Goal: Information Seeking & Learning: Learn about a topic

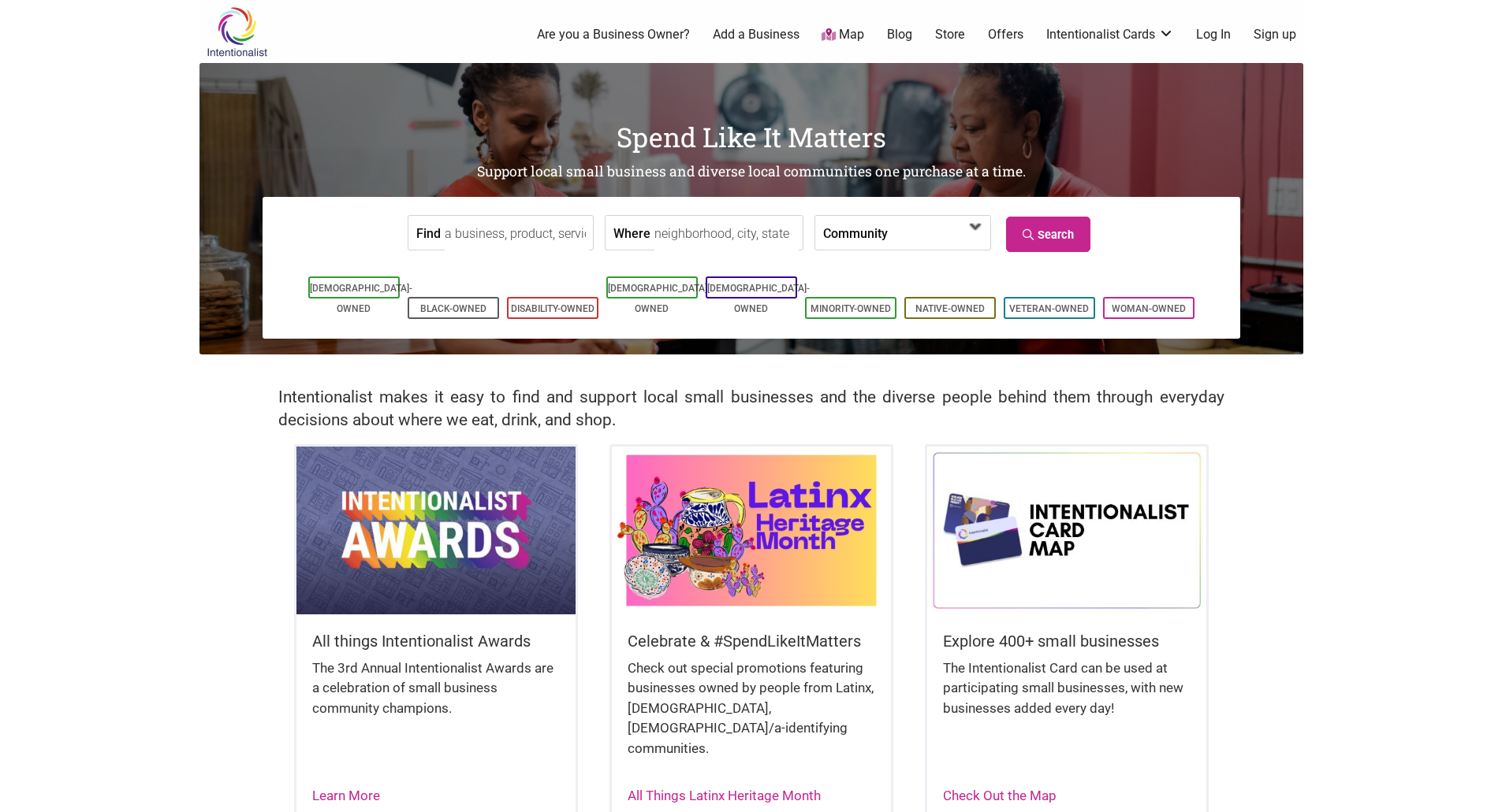
click at [916, 247] on span at bounding box center [932, 234] width 68 height 27
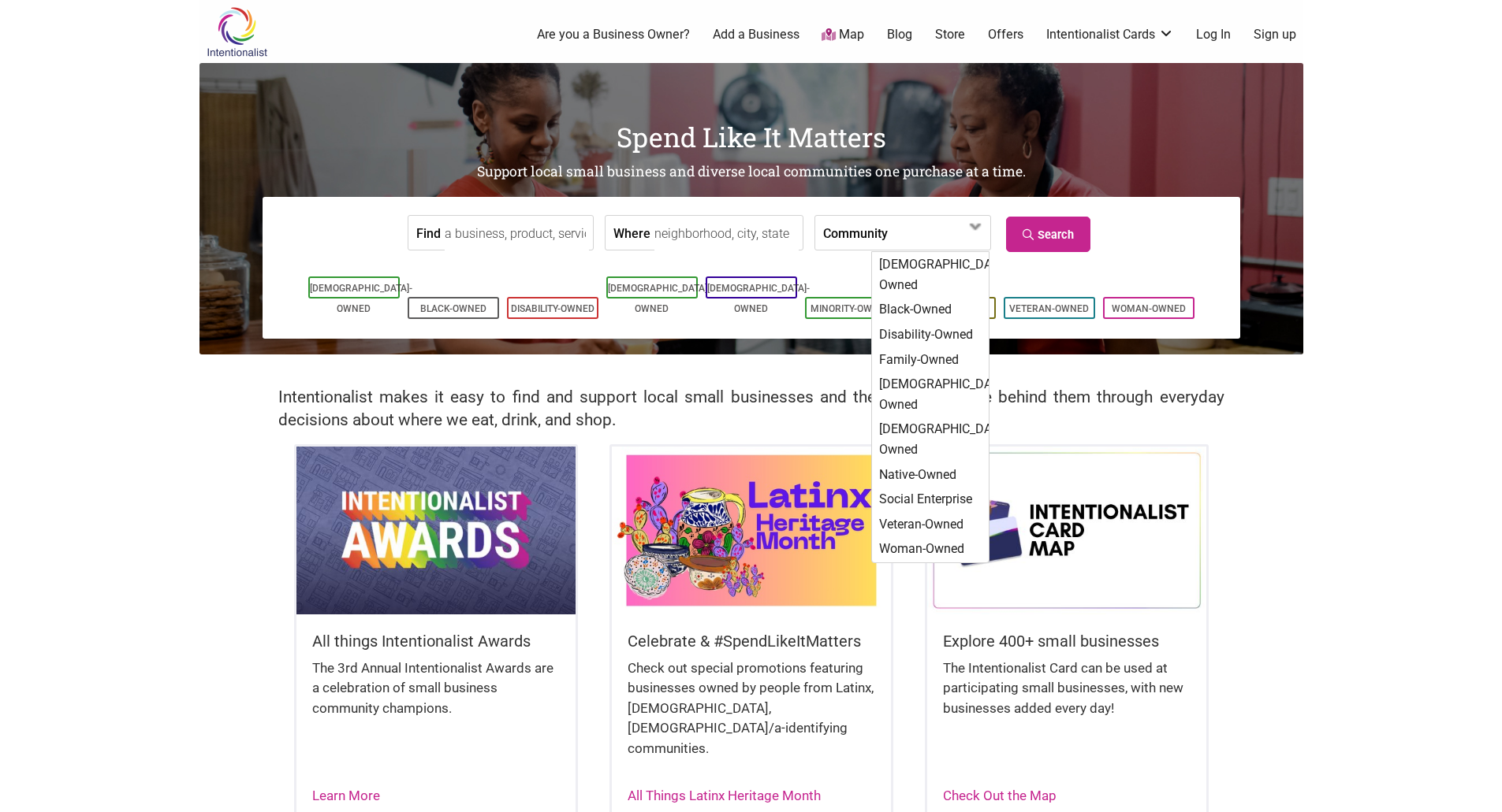
click at [828, 236] on label "Community" at bounding box center [855, 232] width 65 height 33
click at [511, 237] on input "Find" at bounding box center [517, 233] width 144 height 35
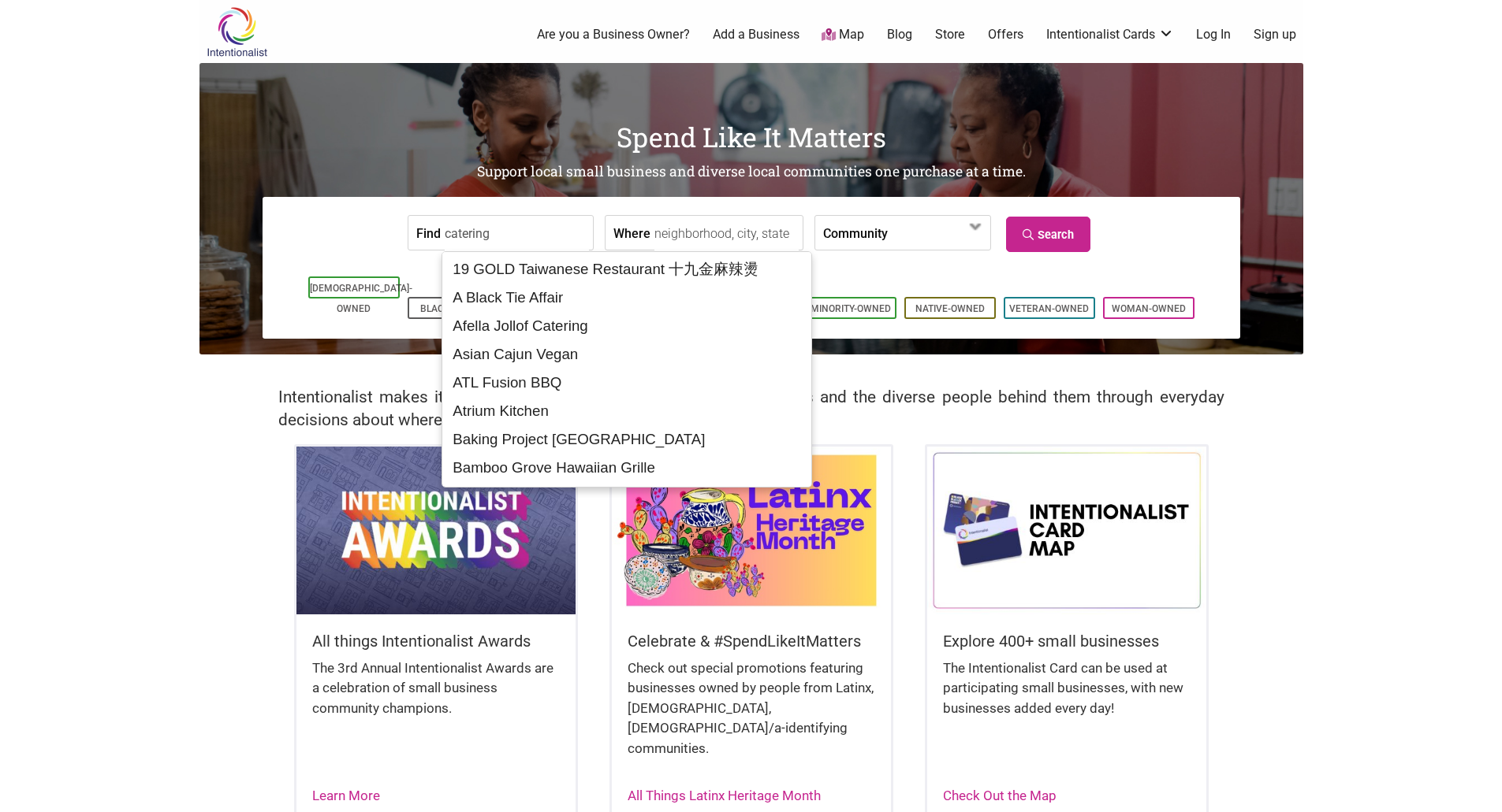
type input "catering"
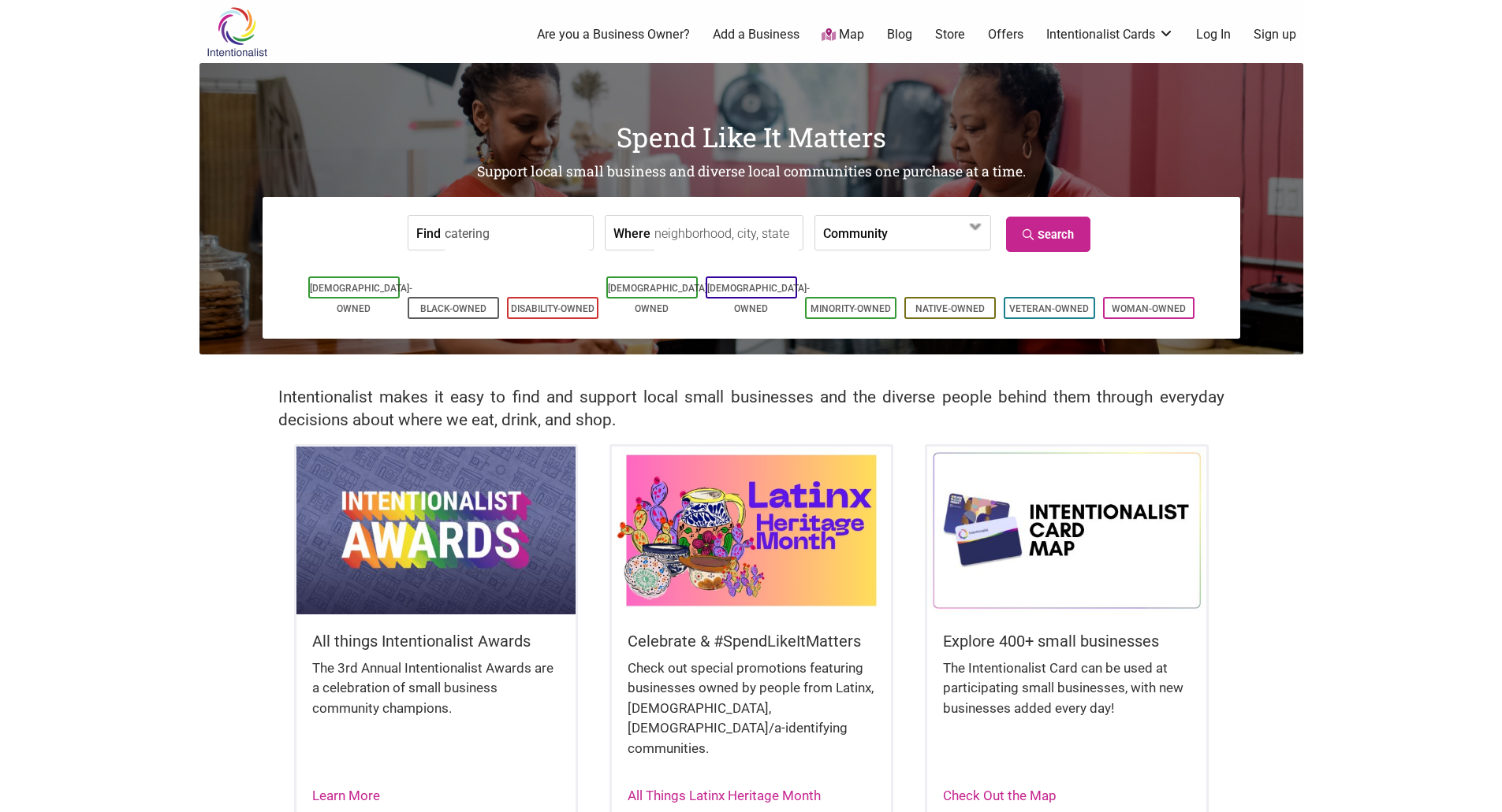
click at [657, 228] on input "Where" at bounding box center [726, 233] width 144 height 35
type input "[GEOGRAPHIC_DATA], [GEOGRAPHIC_DATA]"
click at [1029, 227] on link "Search" at bounding box center [1048, 234] width 84 height 35
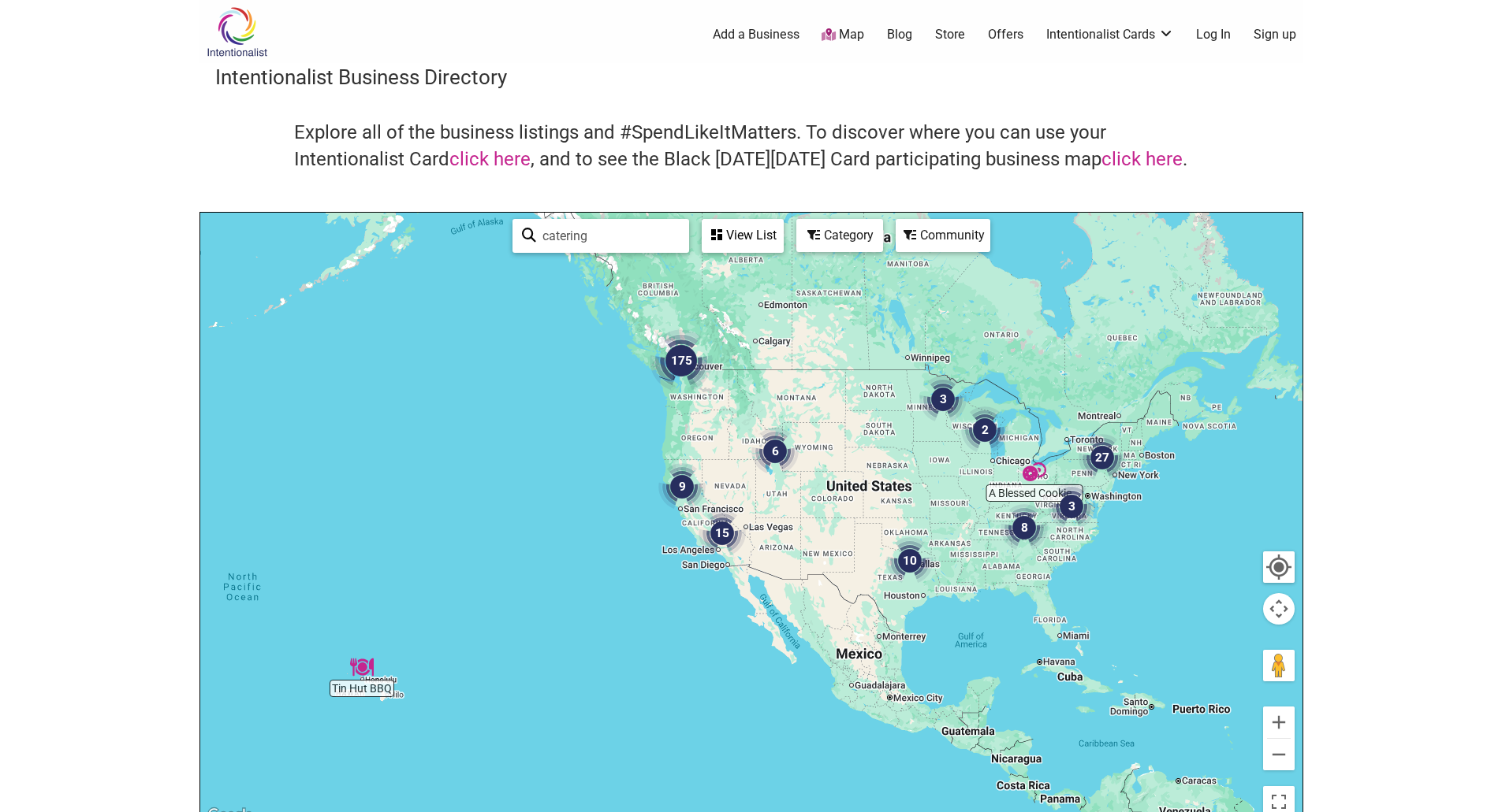
click at [676, 368] on img "175" at bounding box center [681, 361] width 63 height 63
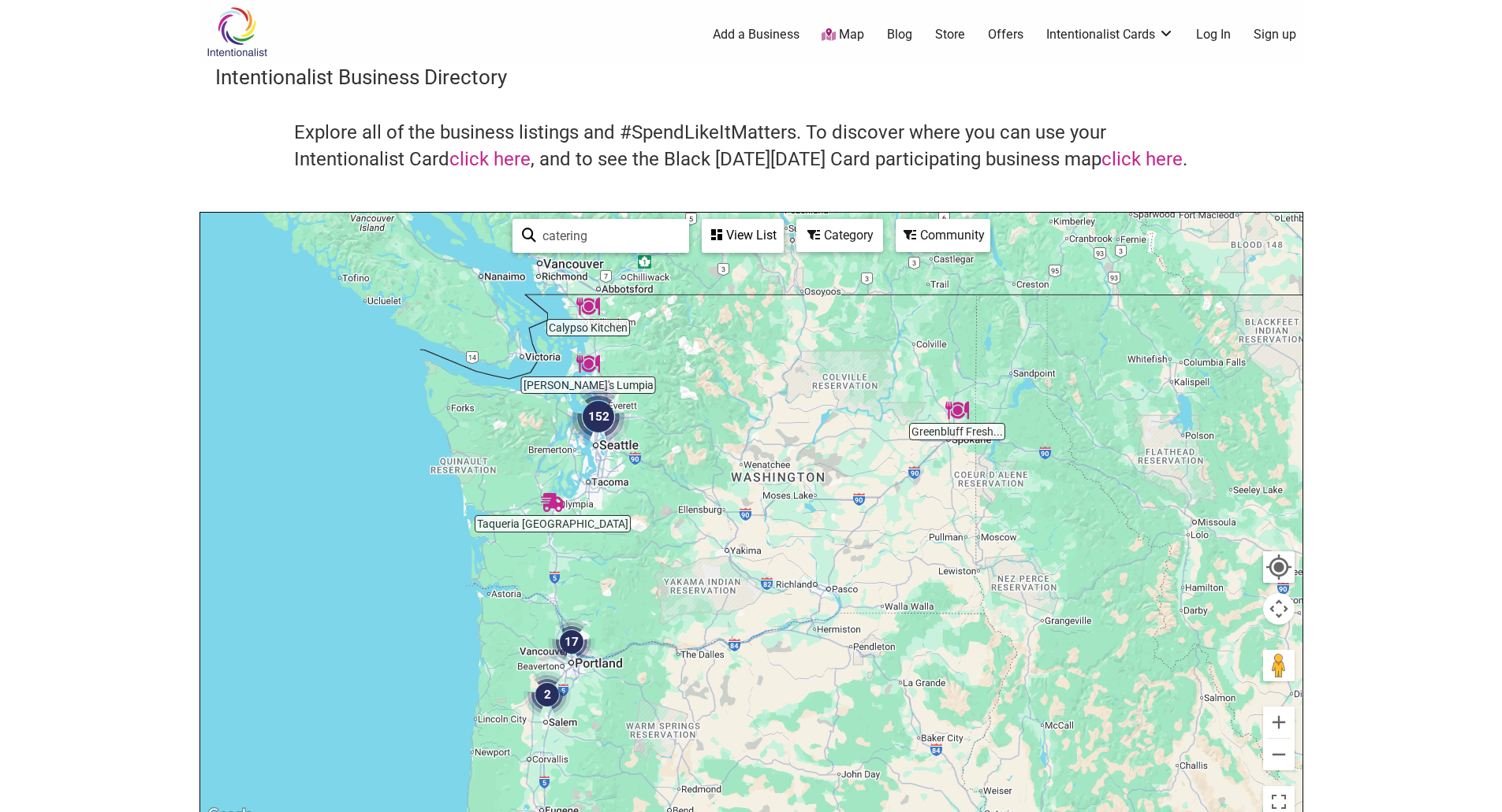
click at [596, 428] on img "152" at bounding box center [598, 417] width 63 height 63
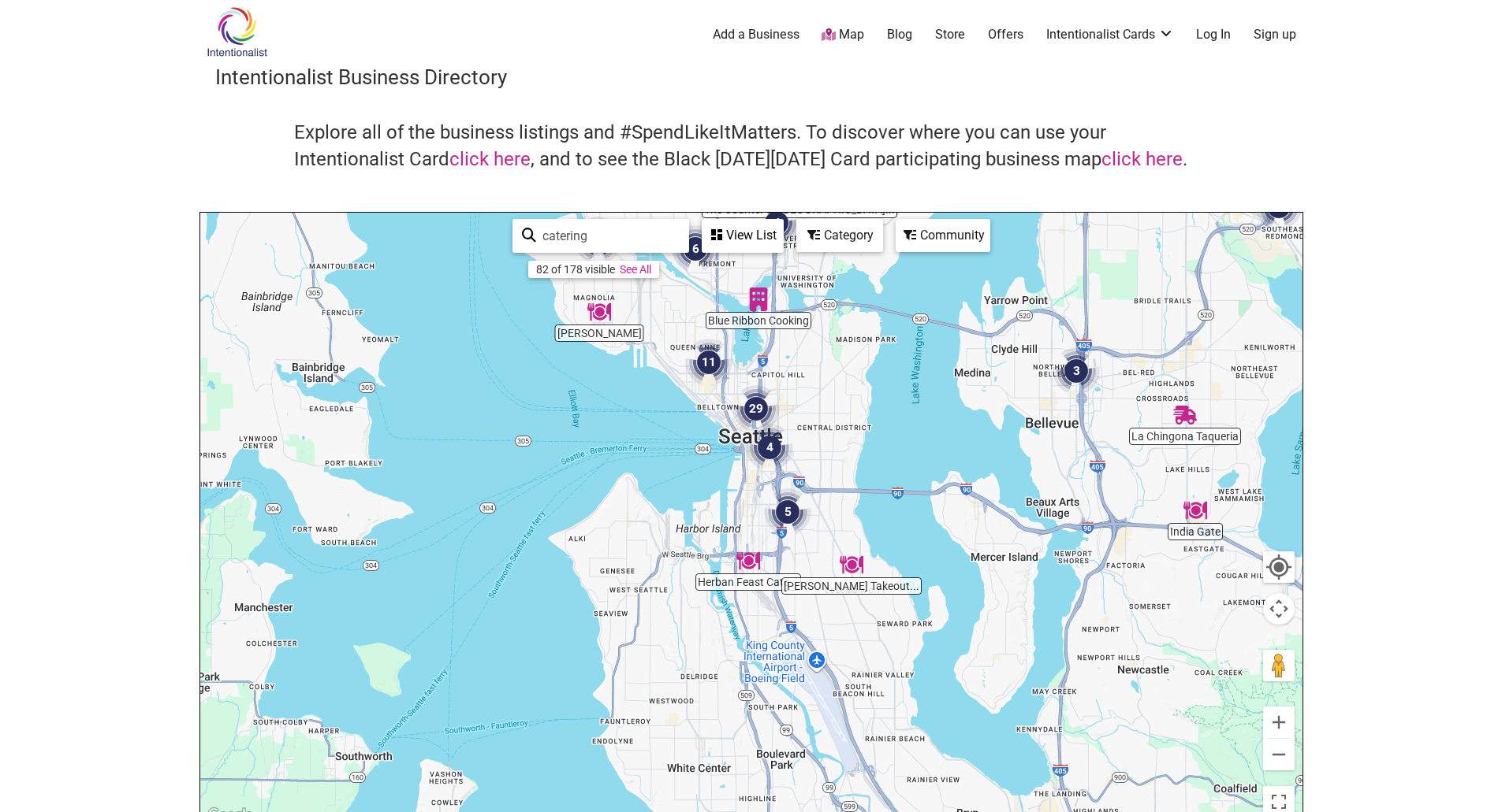
drag, startPoint x: 737, startPoint y: 723, endPoint x: 823, endPoint y: 472, distance: 265.3
click at [823, 472] on div "To navigate, press the arrow keys." at bounding box center [751, 518] width 1102 height 613
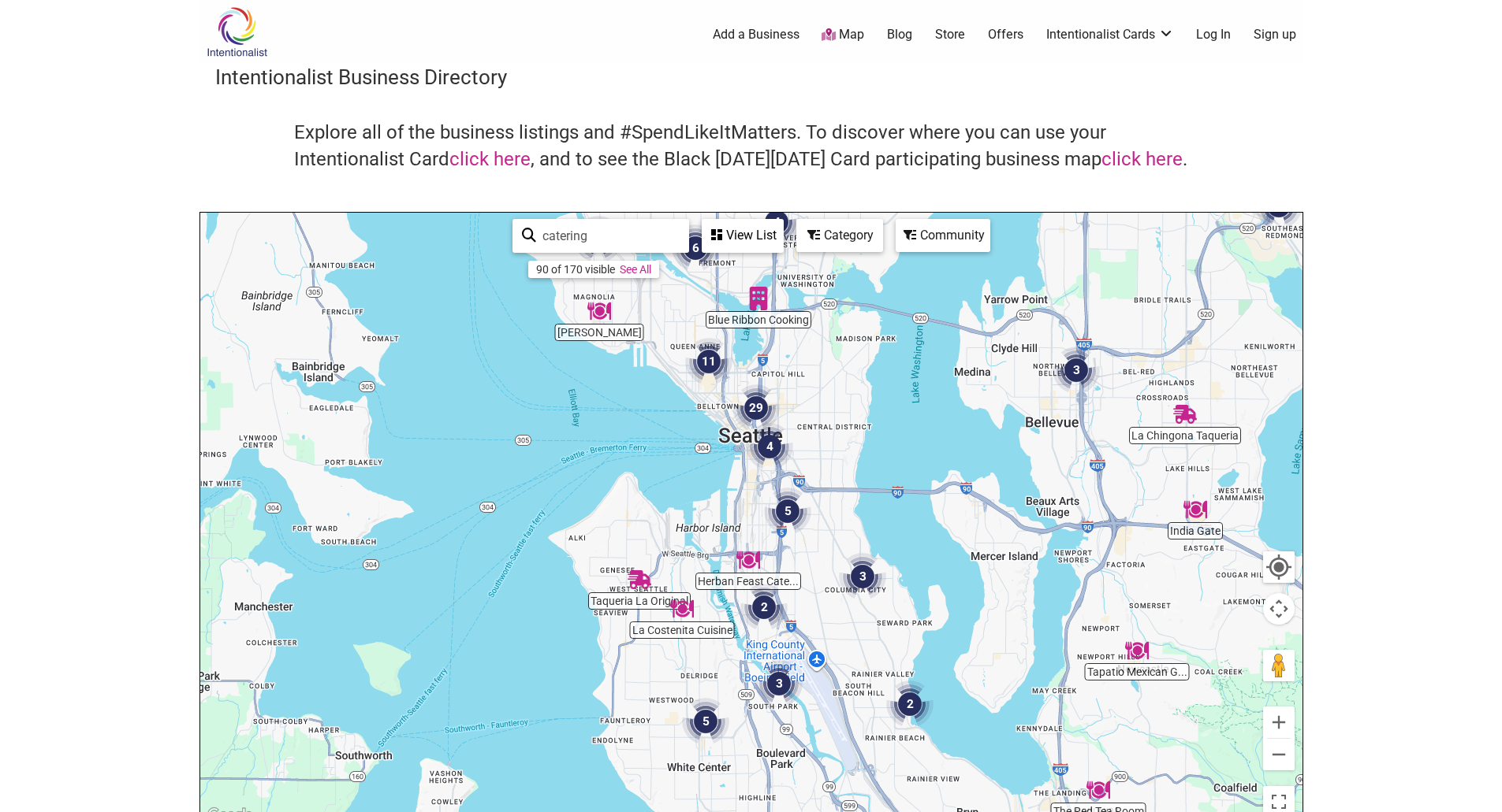
click at [732, 250] on div "View List" at bounding box center [742, 235] width 78 height 30
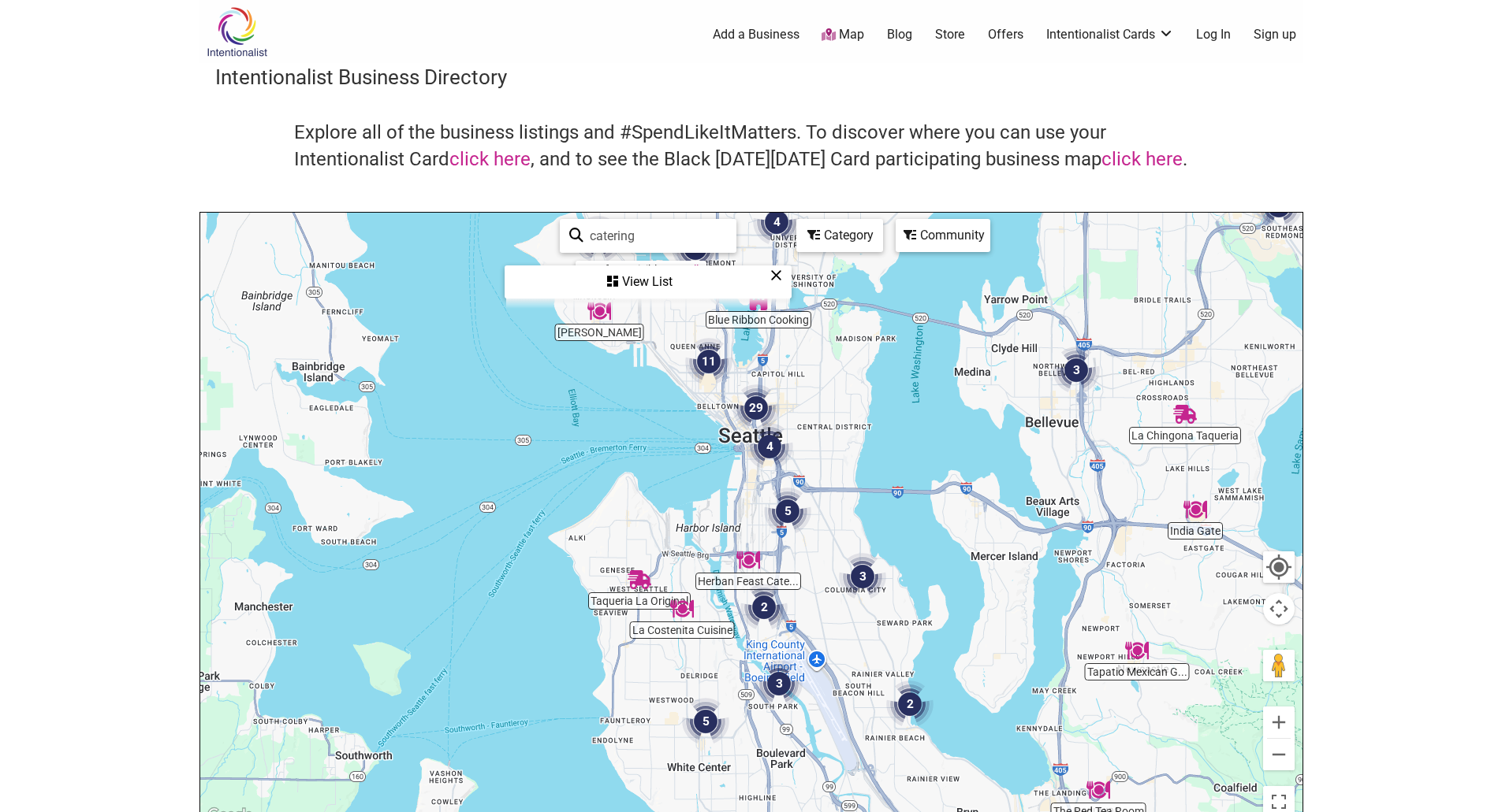
click at [630, 272] on div "View List" at bounding box center [648, 281] width 284 height 30
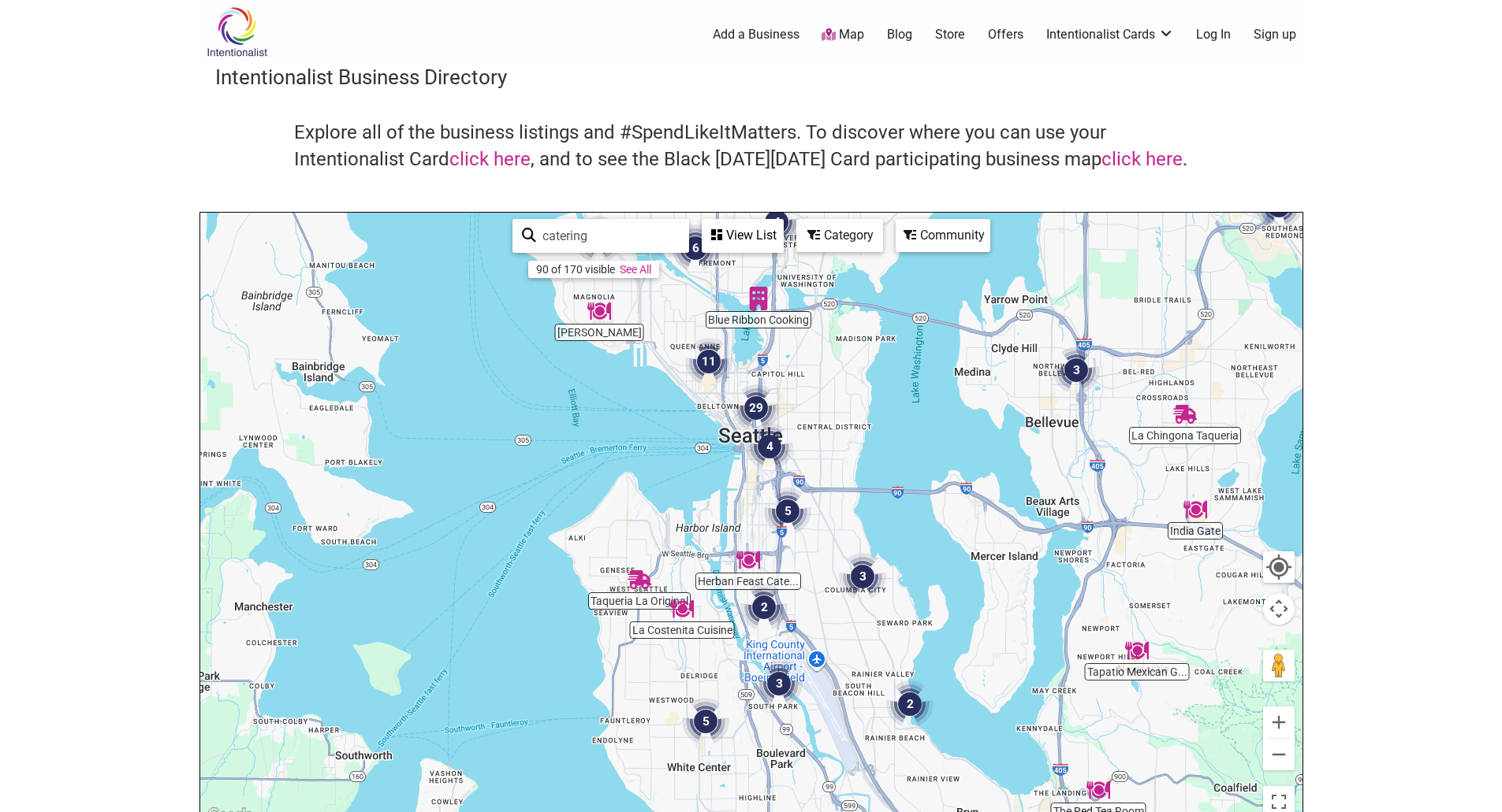
click at [761, 228] on div "View List" at bounding box center [742, 235] width 78 height 30
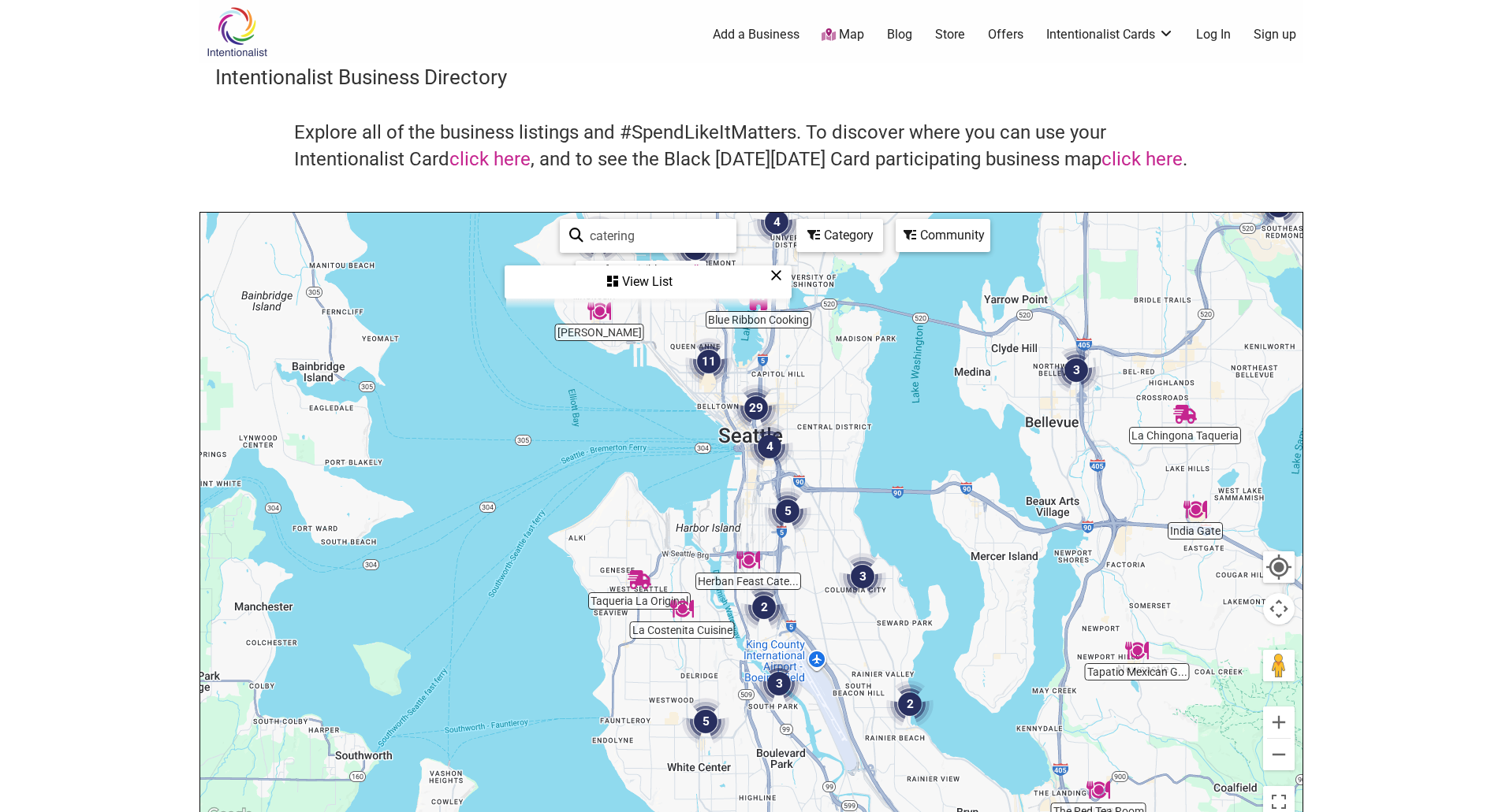
click at [613, 281] on icon at bounding box center [612, 281] width 11 height 12
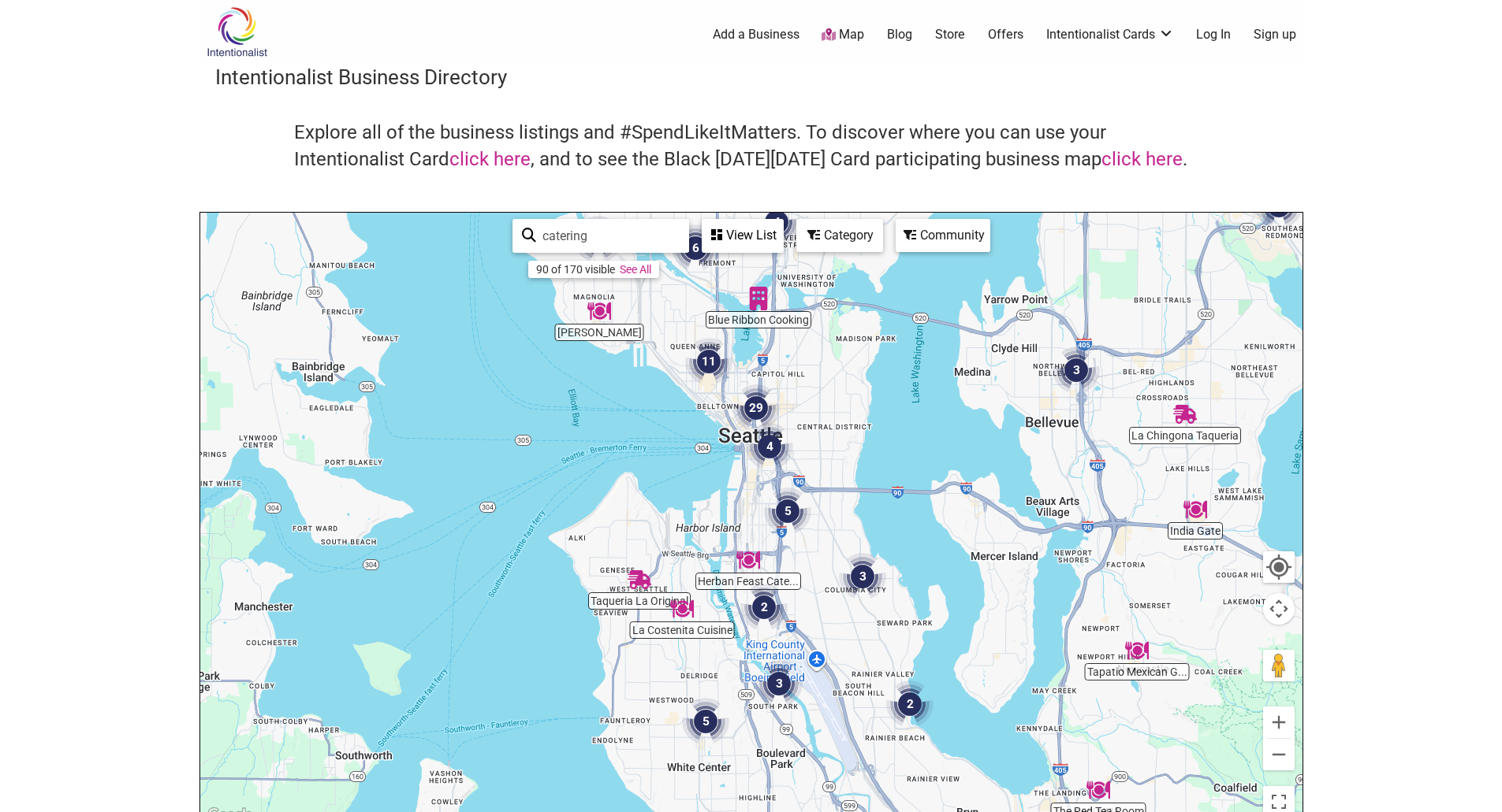
click at [644, 271] on link "See All" at bounding box center [635, 269] width 32 height 12
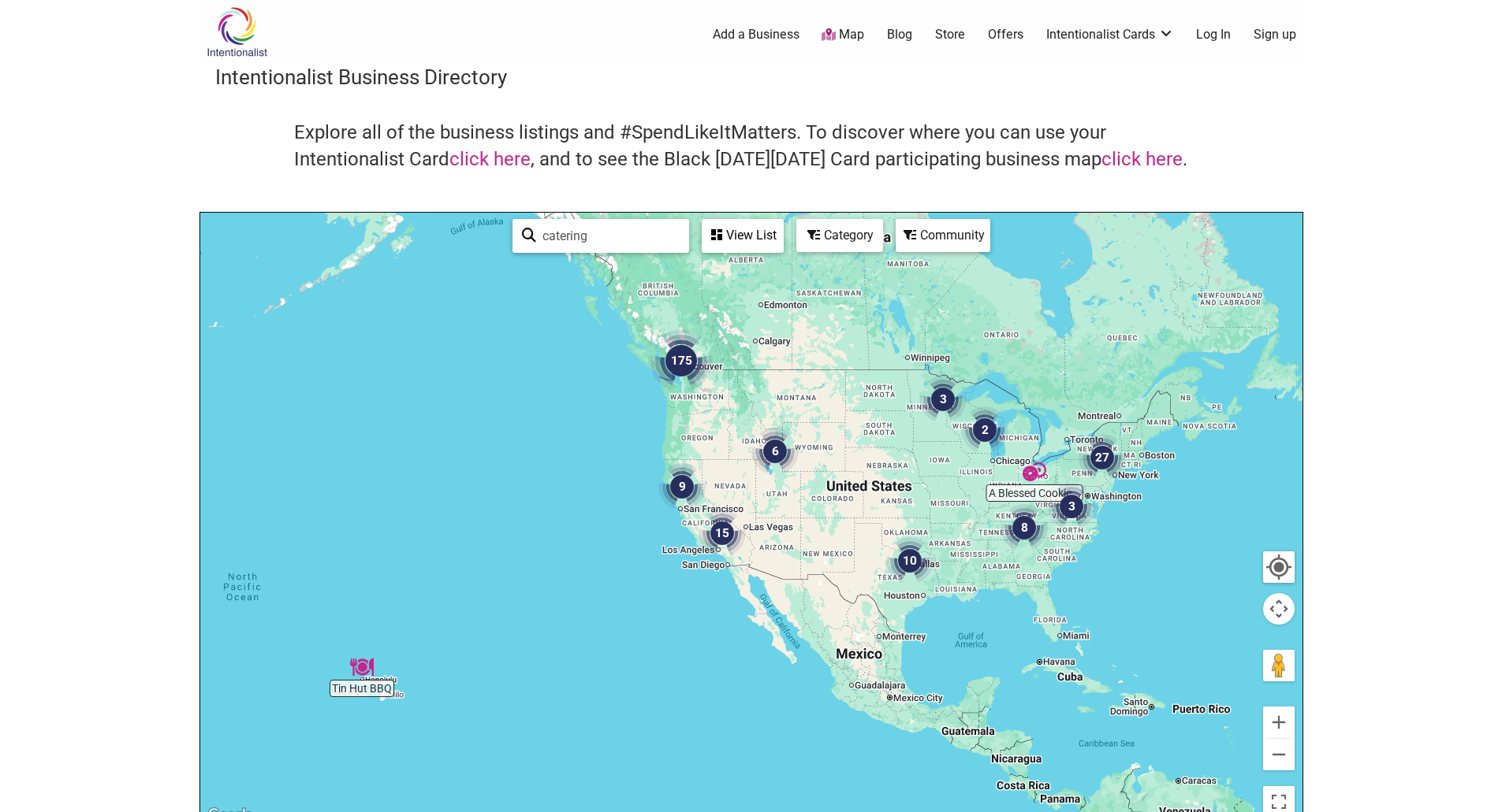
click at [731, 235] on div "View List" at bounding box center [742, 235] width 78 height 30
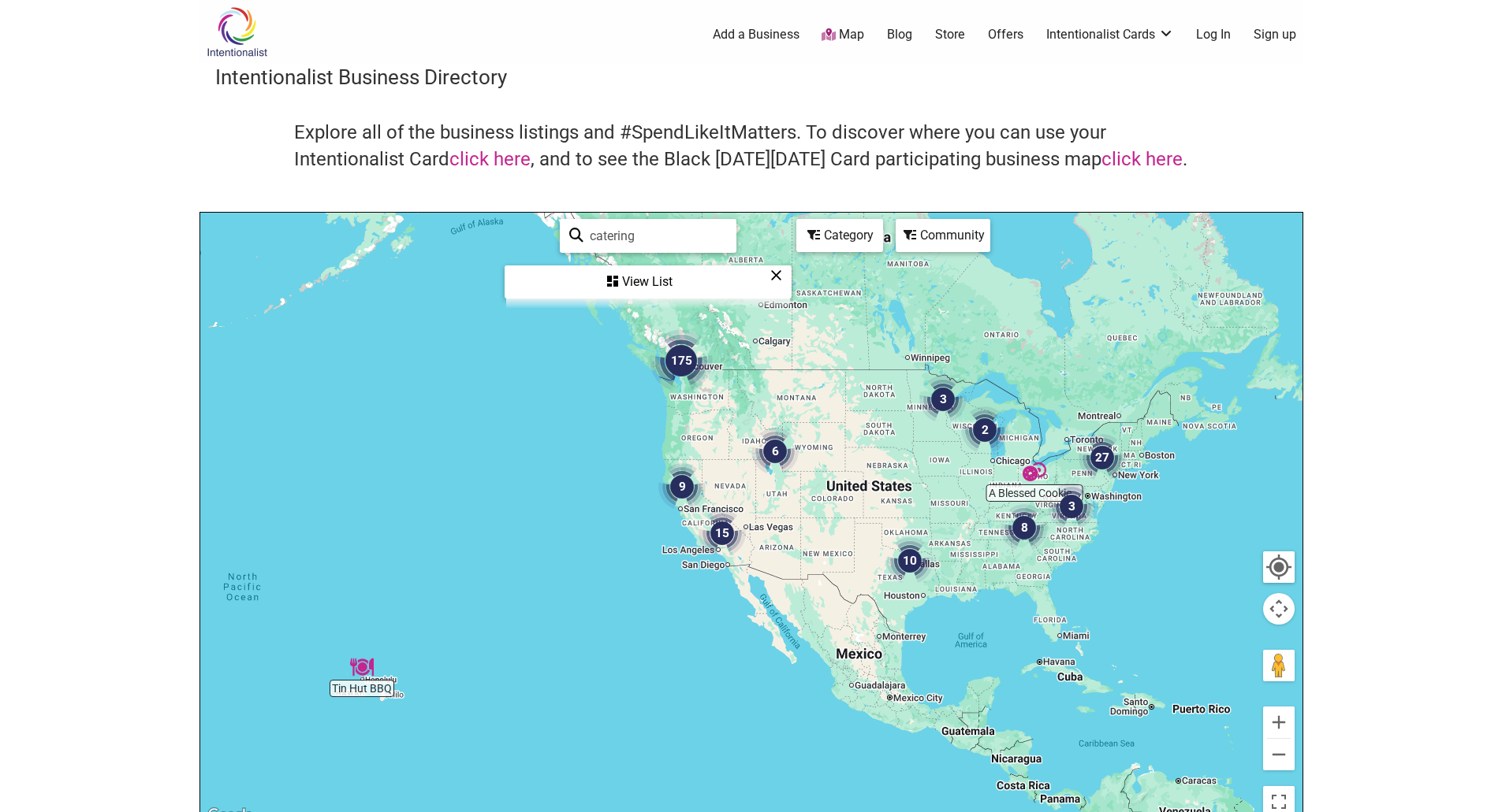
click at [844, 237] on div "Category" at bounding box center [839, 235] width 83 height 30
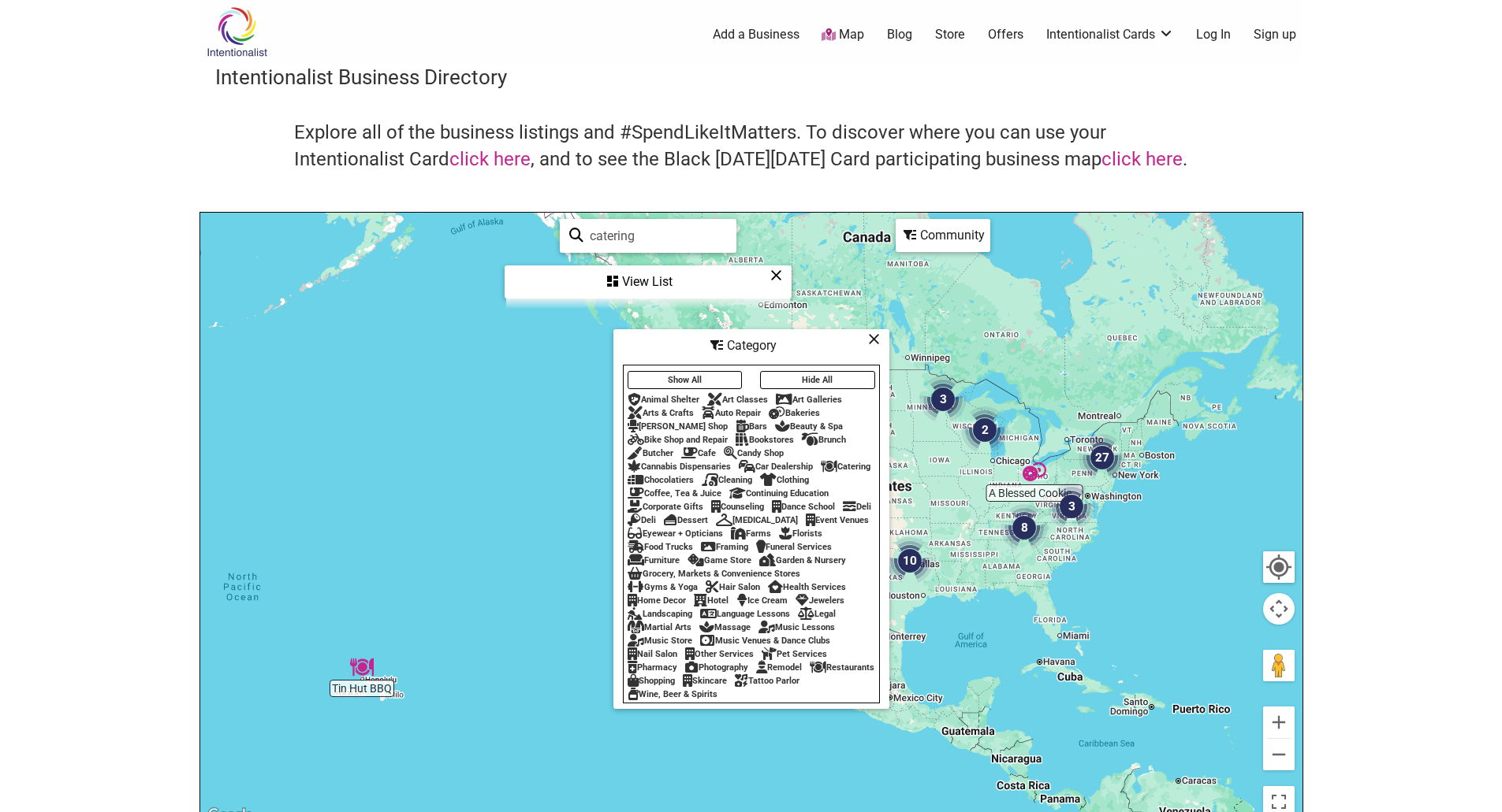
click at [870, 462] on div "Catering" at bounding box center [846, 467] width 50 height 11
click at [853, 450] on div "Show All Hide All Animal Shelter Art Classes Art Galleries Arts & Crafts Auto R…" at bounding box center [751, 534] width 255 height 334
click at [931, 227] on div "Community" at bounding box center [943, 235] width 92 height 30
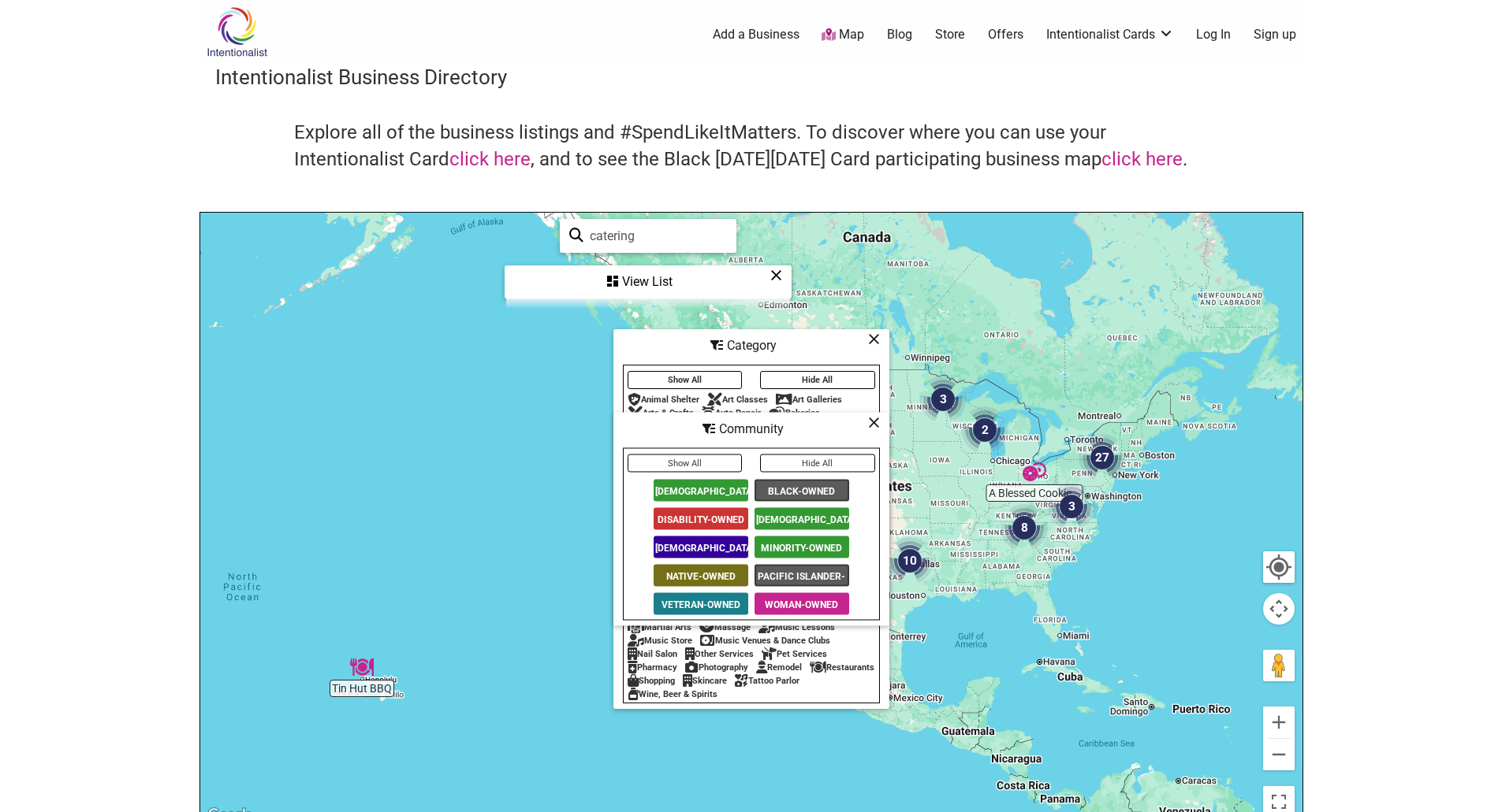
click at [723, 544] on span "[DEMOGRAPHIC_DATA]-Owned" at bounding box center [700, 547] width 95 height 22
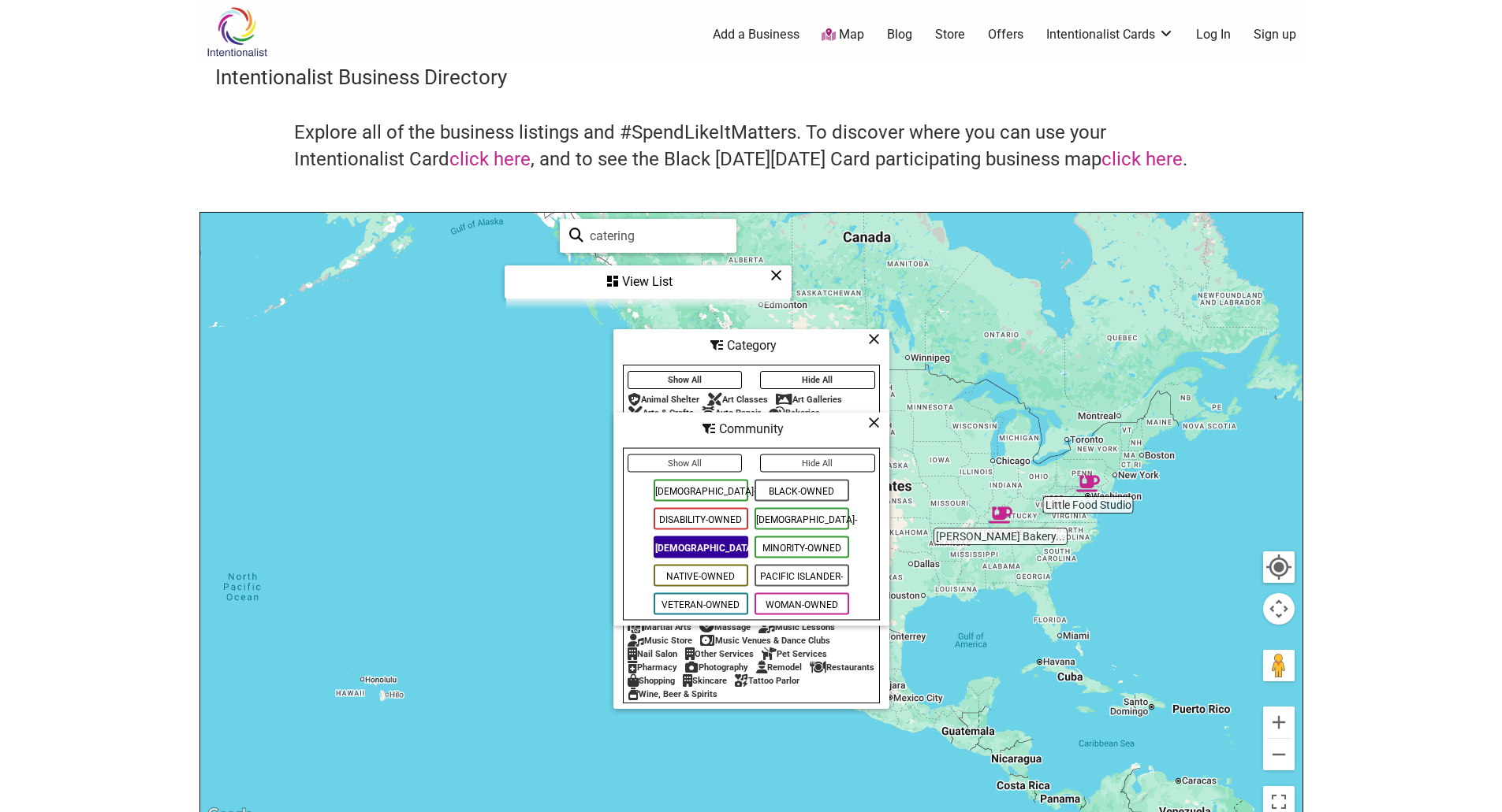
click at [835, 779] on div "To navigate, press the arrow keys." at bounding box center [751, 518] width 1102 height 613
click at [649, 284] on div "View List" at bounding box center [648, 281] width 284 height 30
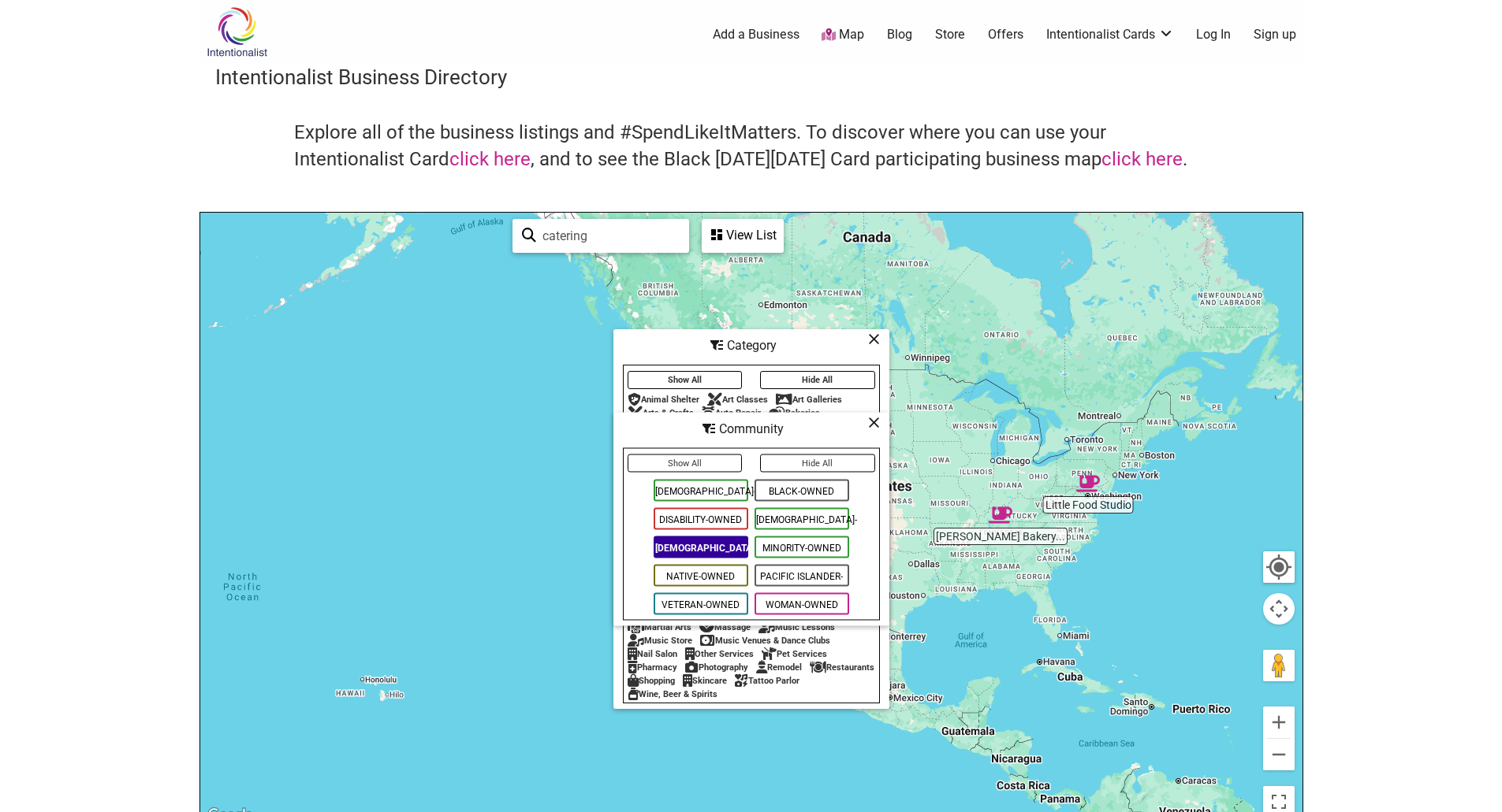
click at [853, 35] on link "Map" at bounding box center [843, 34] width 42 height 18
